Goal: Task Accomplishment & Management: Use online tool/utility

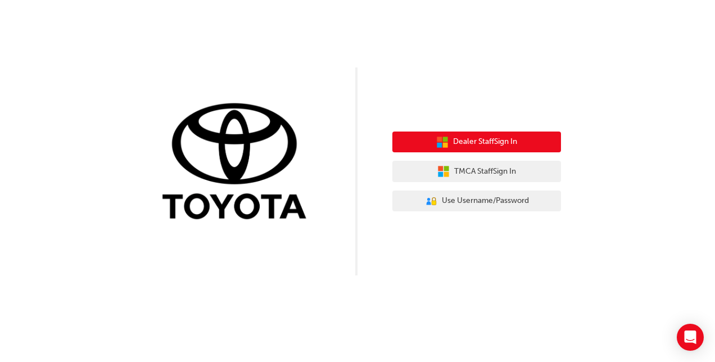
click at [478, 145] on span "Dealer Staff Sign In" at bounding box center [485, 142] width 64 height 13
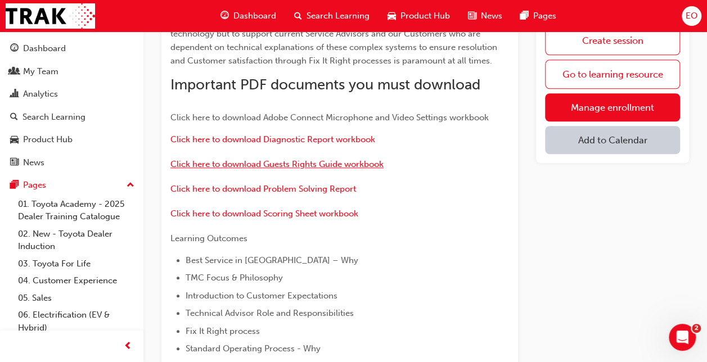
scroll to position [450, 0]
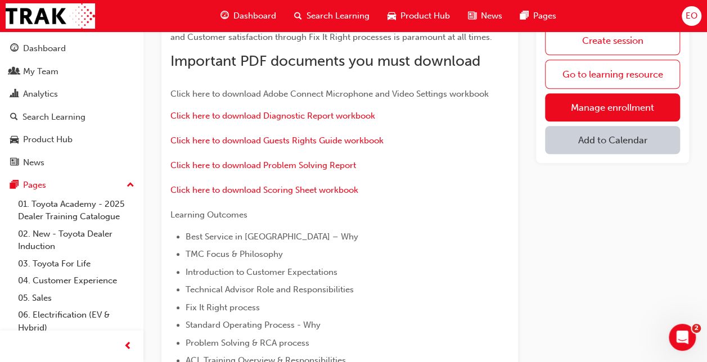
click at [593, 138] on button "Add to Calendar" at bounding box center [612, 140] width 135 height 28
click at [594, 175] on div "[DOMAIN_NAME]" at bounding box center [613, 174] width 68 height 13
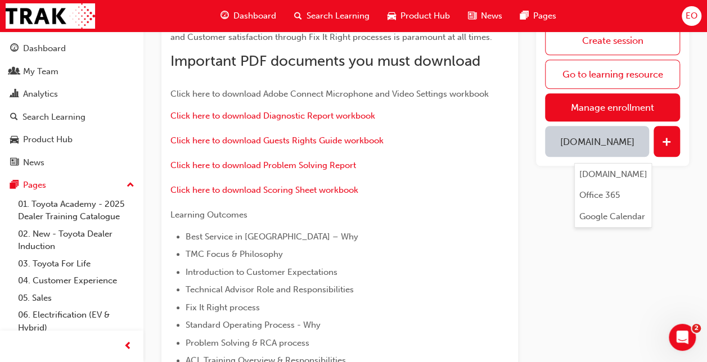
click at [545, 185] on div "Create session Go to learning resource Manage enrollment [DOMAIN_NAME]" at bounding box center [612, 103] width 153 height 915
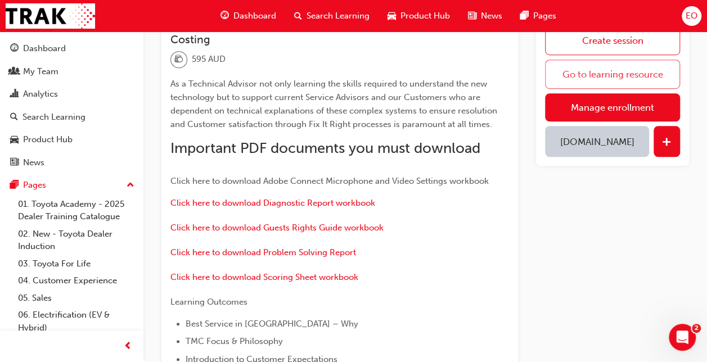
scroll to position [337, 0]
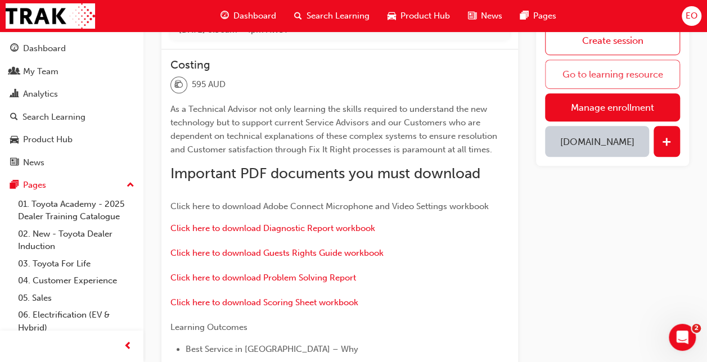
click at [595, 67] on link "Go to learning resource" at bounding box center [612, 74] width 135 height 29
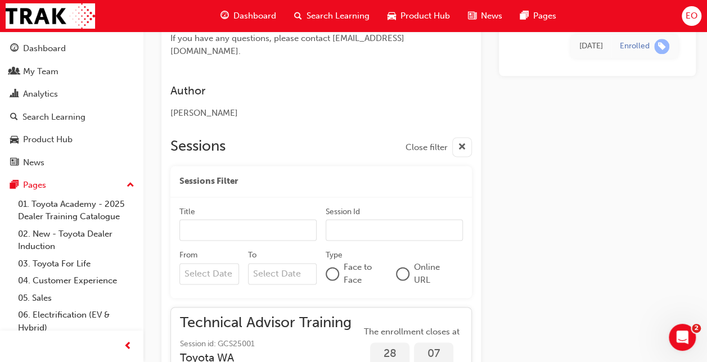
scroll to position [787, 0]
